Goal: Task Accomplishment & Management: Manage account settings

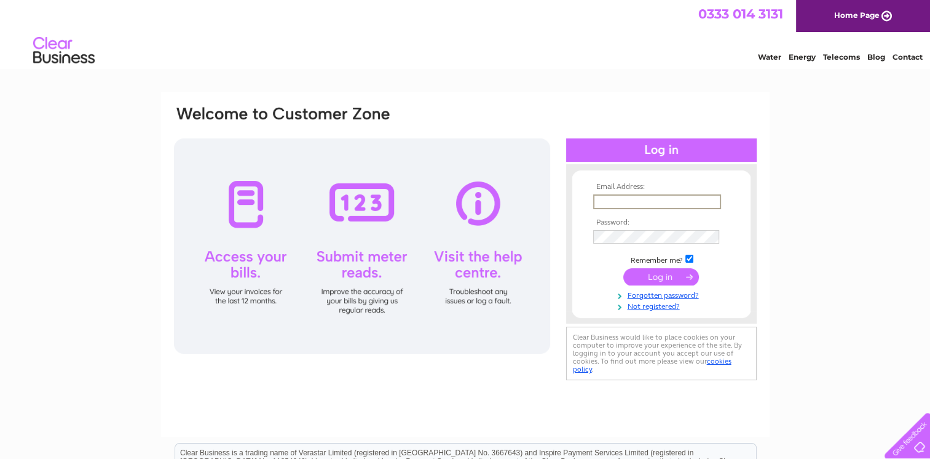
click at [598, 199] on input "text" at bounding box center [657, 201] width 128 height 15
type input "kathleenduffin@hotmail.com"
click at [659, 275] on input "submit" at bounding box center [661, 275] width 76 height 17
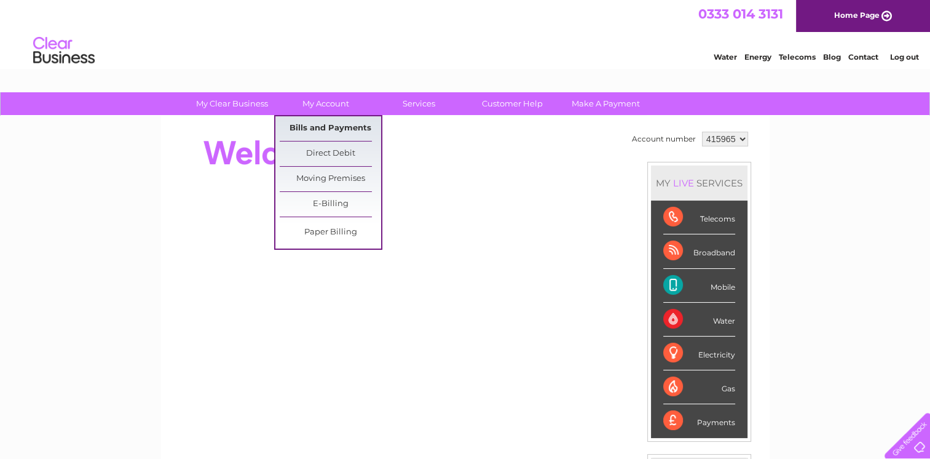
click at [334, 124] on link "Bills and Payments" at bounding box center [330, 128] width 101 height 25
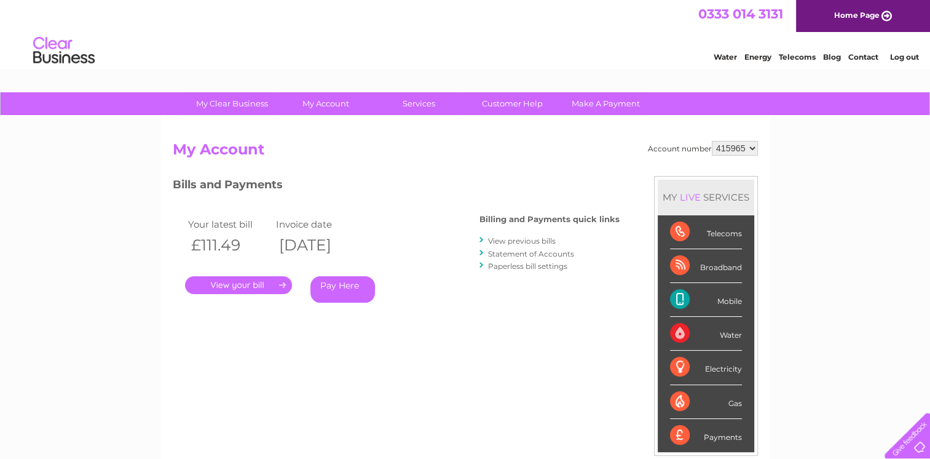
click at [251, 282] on link "." at bounding box center [238, 285] width 107 height 18
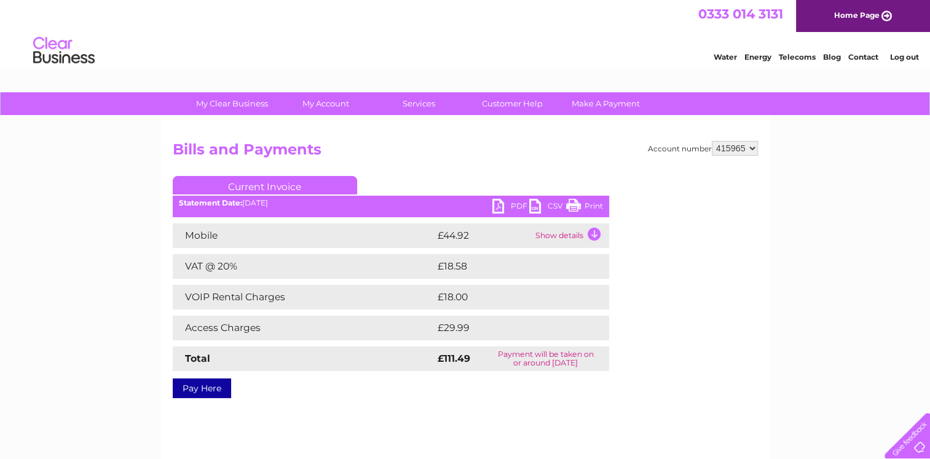
click at [592, 234] on td "Show details" at bounding box center [570, 235] width 77 height 25
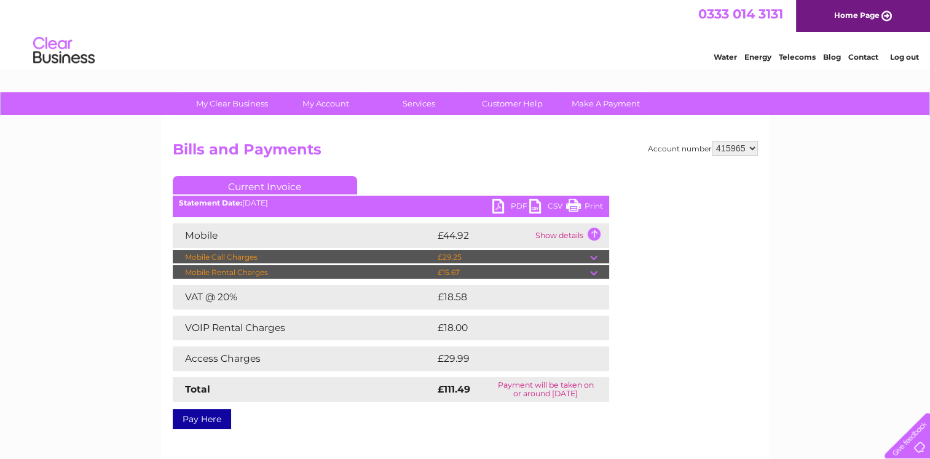
click at [594, 255] on td at bounding box center [599, 257] width 19 height 15
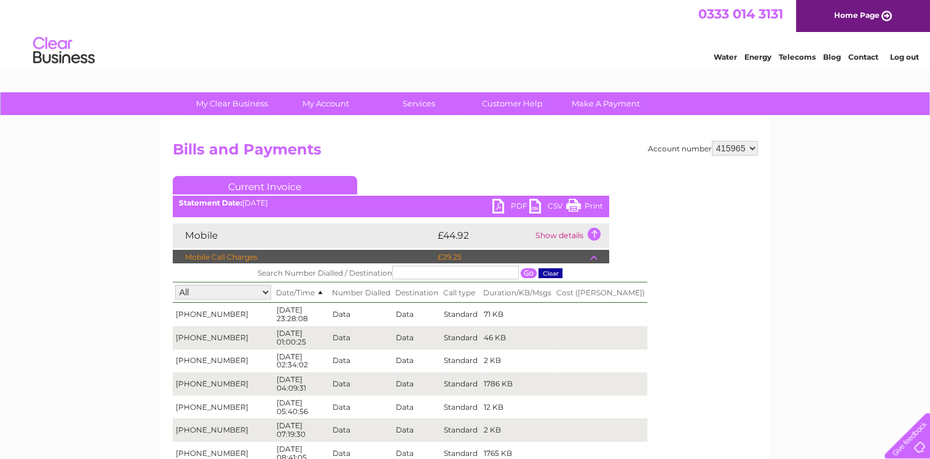
click at [593, 258] on td at bounding box center [599, 257] width 19 height 15
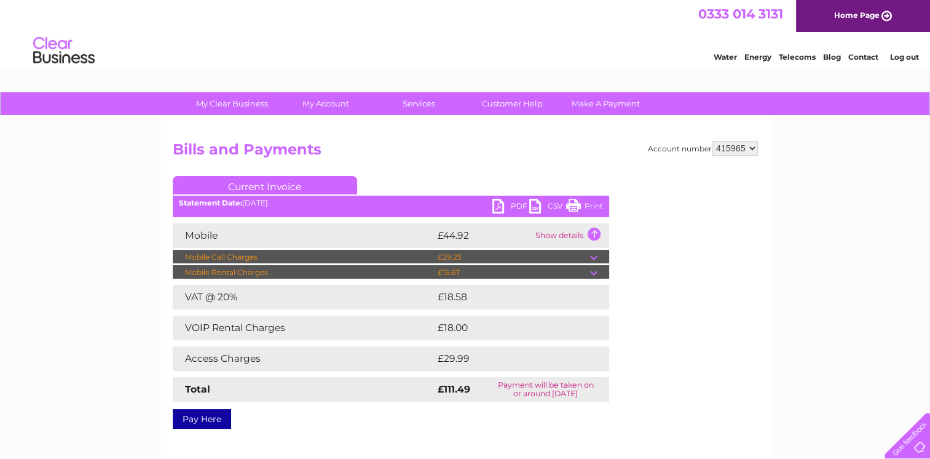
click at [593, 255] on td at bounding box center [599, 257] width 19 height 15
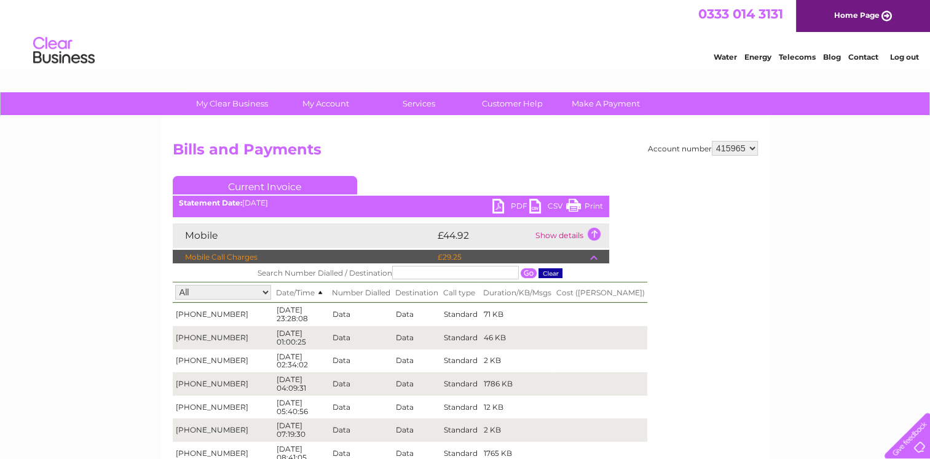
click at [183, 291] on select "All [PHONE_NUMBER]" at bounding box center [223, 292] width 96 height 15
click at [304, 291] on span "Date/Time" at bounding box center [301, 292] width 51 height 9
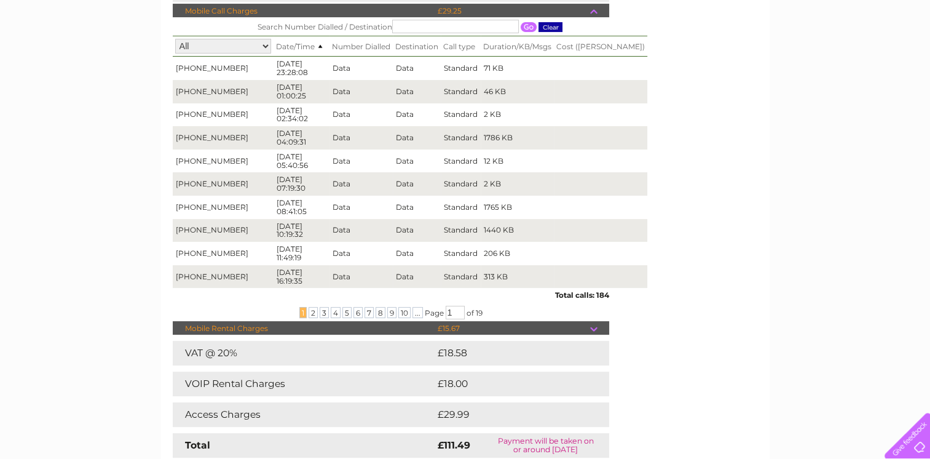
scroll to position [237, 0]
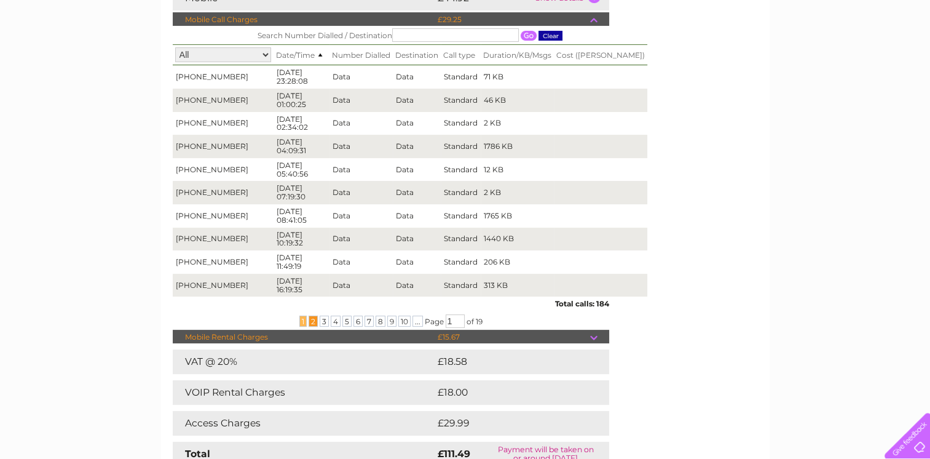
click at [309, 320] on span "2" at bounding box center [313, 320] width 9 height 11
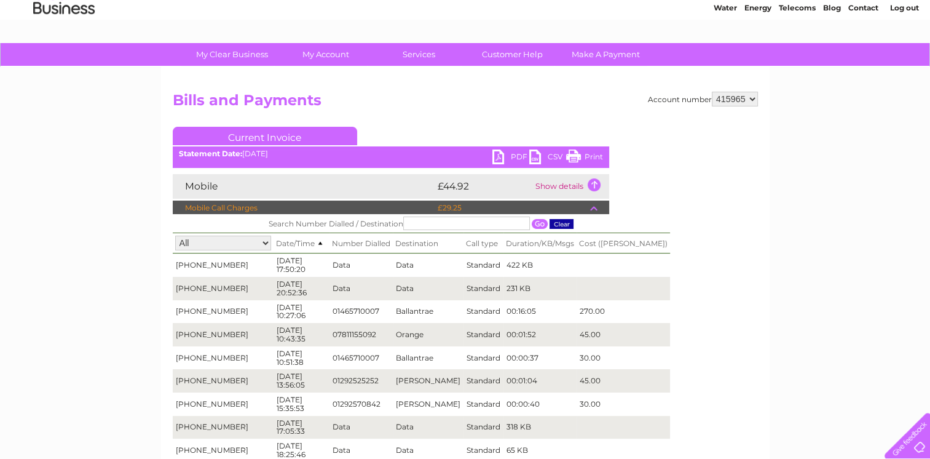
scroll to position [0, 0]
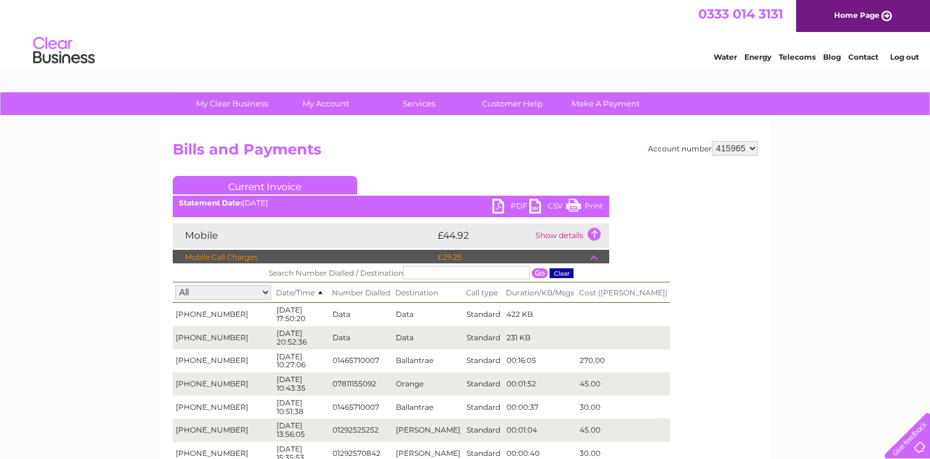
click at [898, 57] on link "Log out" at bounding box center [904, 56] width 29 height 9
